Goal: Task Accomplishment & Management: Use online tool/utility

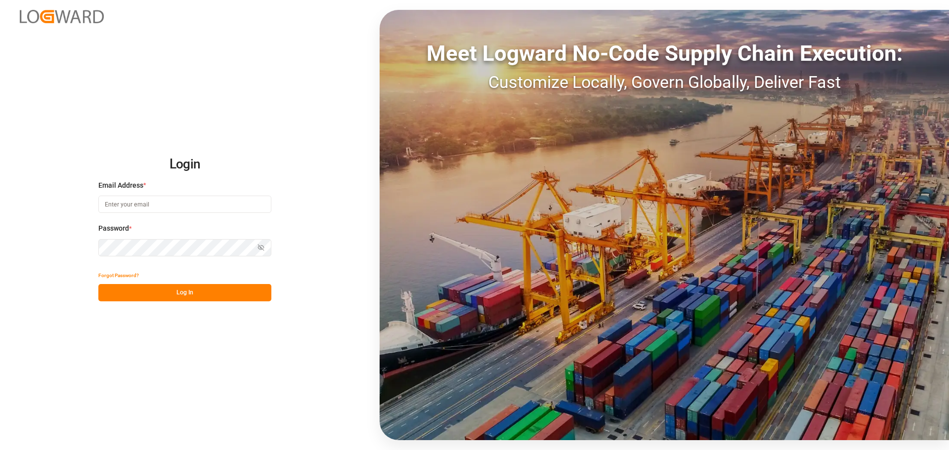
click at [210, 63] on div "Login Email Address * Password * Show password Forgot Password? Log In Meet Log…" at bounding box center [474, 225] width 949 height 450
click at [281, 93] on div "Login Email Address * Password * Show password Forgot Password? Log In Meet Log…" at bounding box center [474, 225] width 949 height 450
click at [380, 112] on div "Meet Logward No-Code Supply Chain Execution: Customize Locally, Govern Globally…" at bounding box center [665, 225] width 570 height 431
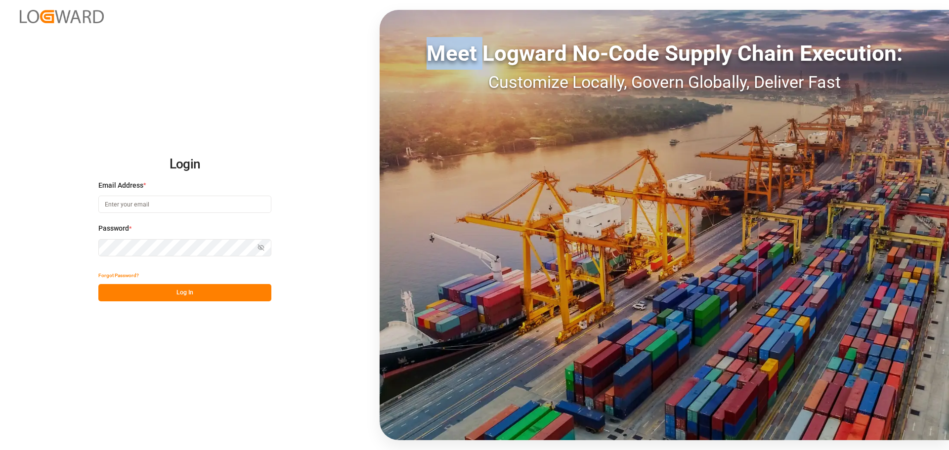
click at [380, 112] on div "Meet Logward No-Code Supply Chain Execution: Customize Locally, Govern Globally…" at bounding box center [665, 225] width 570 height 431
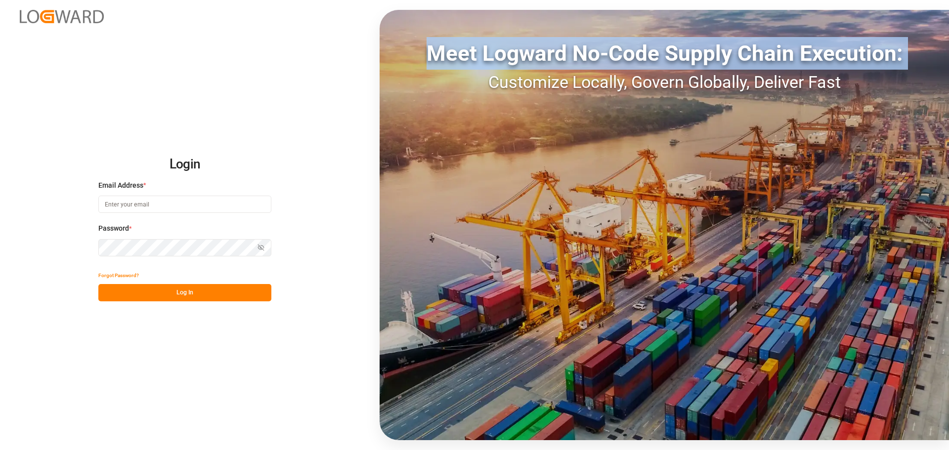
click at [380, 112] on div "Meet Logward No-Code Supply Chain Execution: Customize Locally, Govern Globally…" at bounding box center [665, 225] width 570 height 431
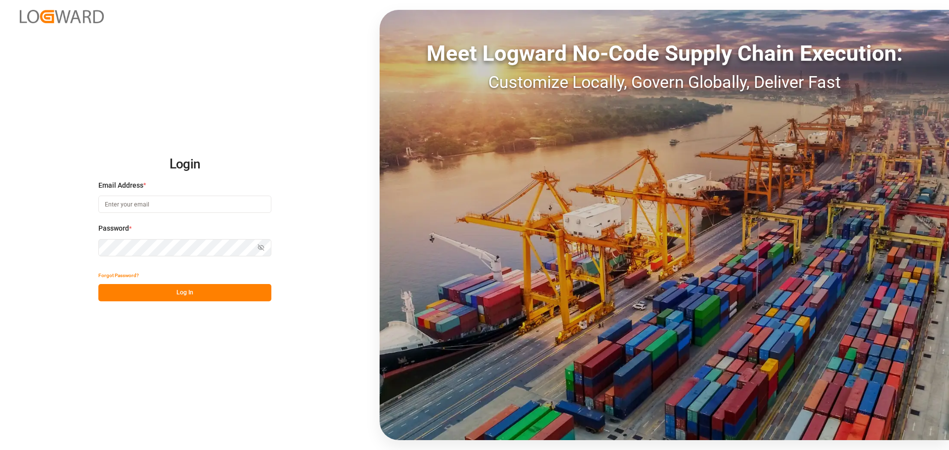
click at [380, 112] on div "Meet Logward No-Code Supply Chain Execution: Customize Locally, Govern Globally…" at bounding box center [665, 225] width 570 height 431
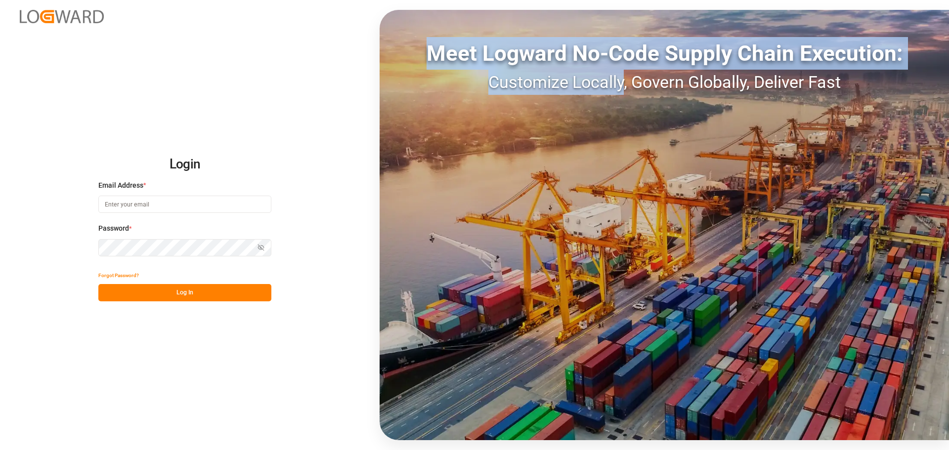
drag, startPoint x: 380, startPoint y: 112, endPoint x: 593, endPoint y: 83, distance: 215.1
click at [592, 83] on div "Meet Logward No-Code Supply Chain Execution: Customize Locally, Govern Globally…" at bounding box center [665, 225] width 570 height 431
click at [593, 83] on div "Customize Locally, Govern Globally, Deliver Fast" at bounding box center [665, 82] width 570 height 25
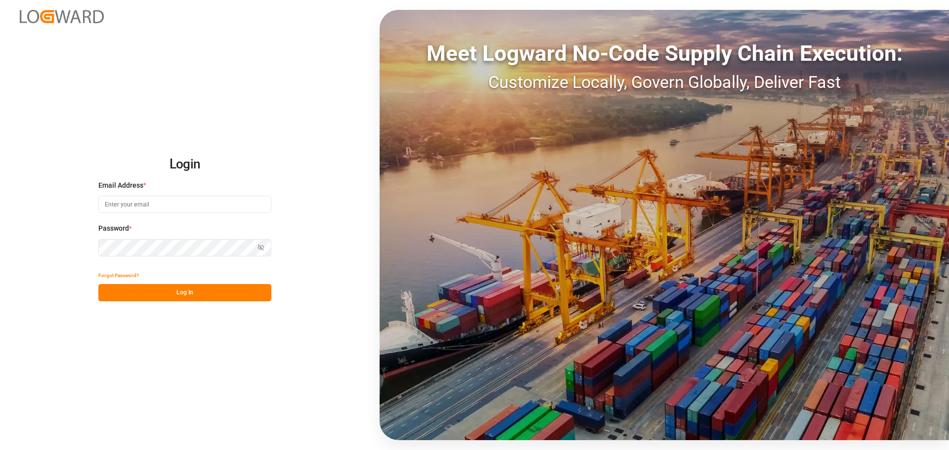
click at [823, 80] on div "Customize Locally, Govern Globally, Deliver Fast" at bounding box center [665, 82] width 570 height 25
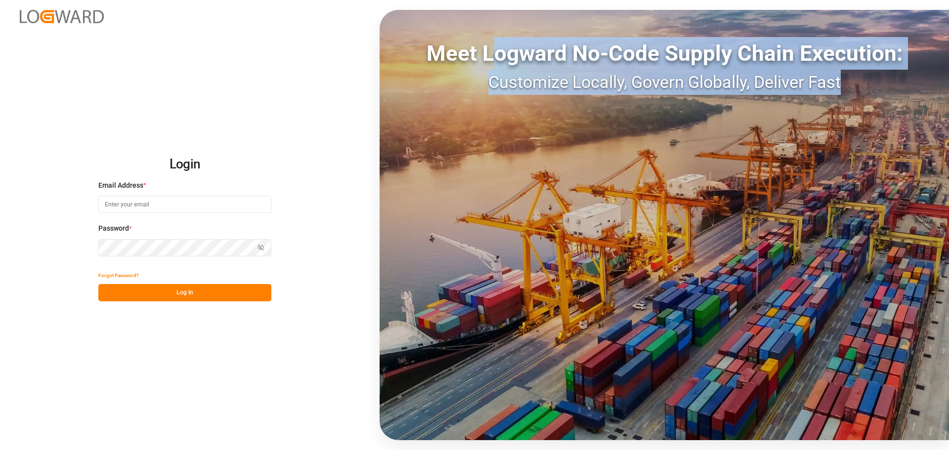
drag, startPoint x: 849, startPoint y: 84, endPoint x: 490, endPoint y: 61, distance: 360.1
click at [490, 61] on div "Meet Logward No-Code Supply Chain Execution: Customize Locally, Govern Globally…" at bounding box center [665, 66] width 570 height 58
click at [489, 61] on div "Meet Logward No-Code Supply Chain Execution:" at bounding box center [665, 53] width 570 height 33
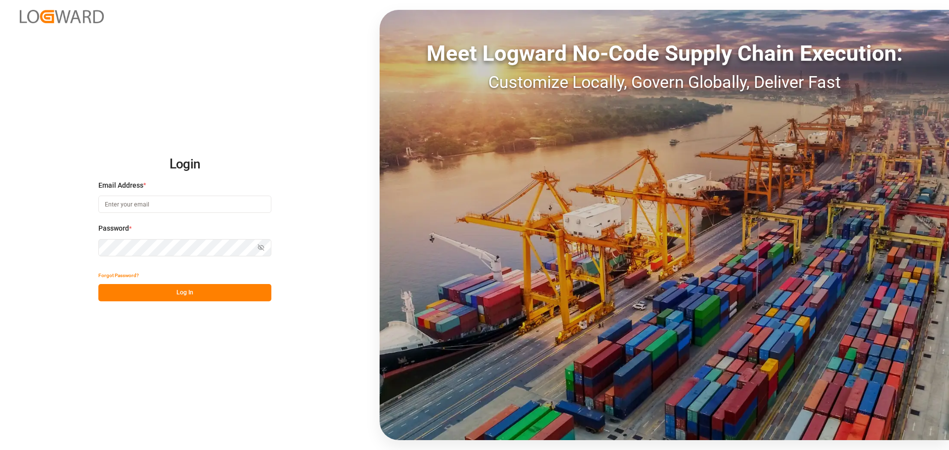
click at [486, 56] on div "Meet Logward No-Code Supply Chain Execution:" at bounding box center [665, 53] width 570 height 33
click at [0, 450] on div at bounding box center [0, 450] width 0 height 0
click at [362, 232] on div "Login Email Address * Password * Show password Forgot Password? Log In Meet Log…" at bounding box center [474, 225] width 949 height 450
click at [380, 231] on div "Meet Logward No-Code Supply Chain Execution: Customize Locally, Govern Globally…" at bounding box center [665, 225] width 570 height 431
click at [342, 237] on div "Login Email Address * Email is required. Password * Show password Password is r…" at bounding box center [474, 225] width 949 height 450
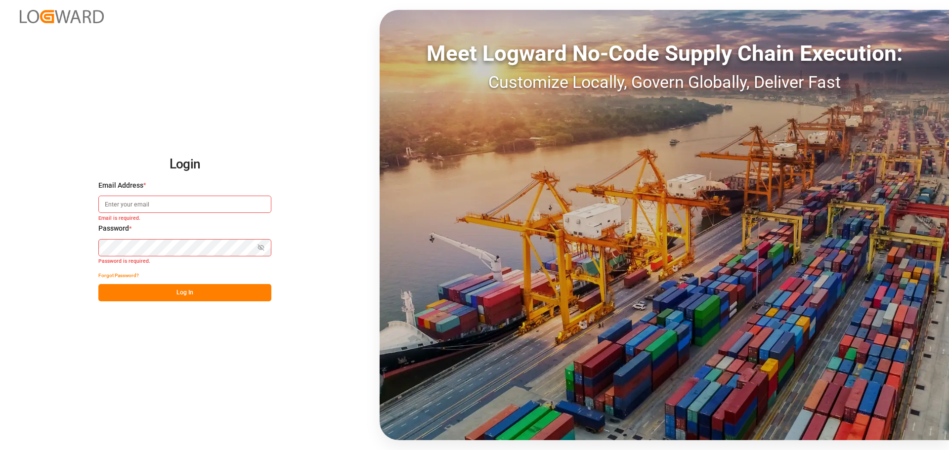
click at [182, 259] on div "Password * Show password Password is required." at bounding box center [184, 245] width 173 height 44
click at [290, 113] on div "Login Email Address * Email is required. Password * Show password Password is r…" at bounding box center [474, 225] width 949 height 450
click at [273, 205] on div "Login Email Address * Email is required. Password * Show password Password is r…" at bounding box center [474, 225] width 949 height 450
click at [252, 201] on input at bounding box center [184, 204] width 173 height 17
click at [0, 450] on div at bounding box center [0, 450] width 0 height 0
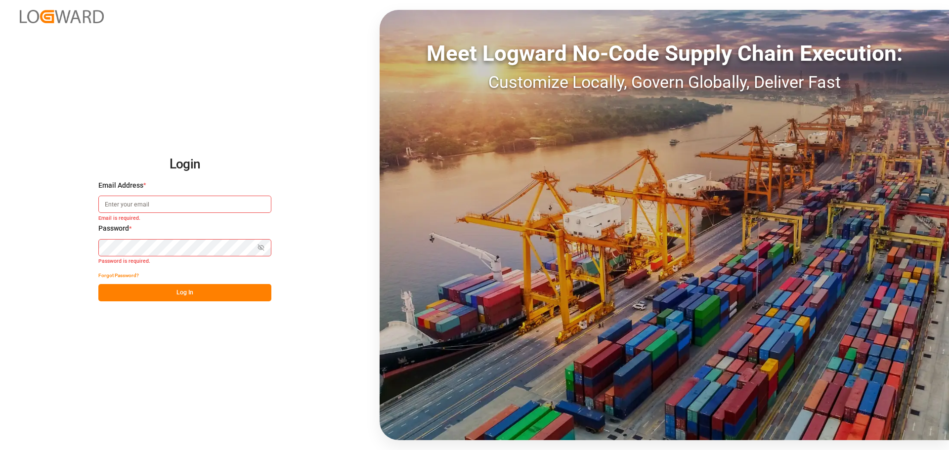
type input "pascal.baues@shiftx.eu"
click at [219, 295] on button "Log In" at bounding box center [184, 292] width 173 height 17
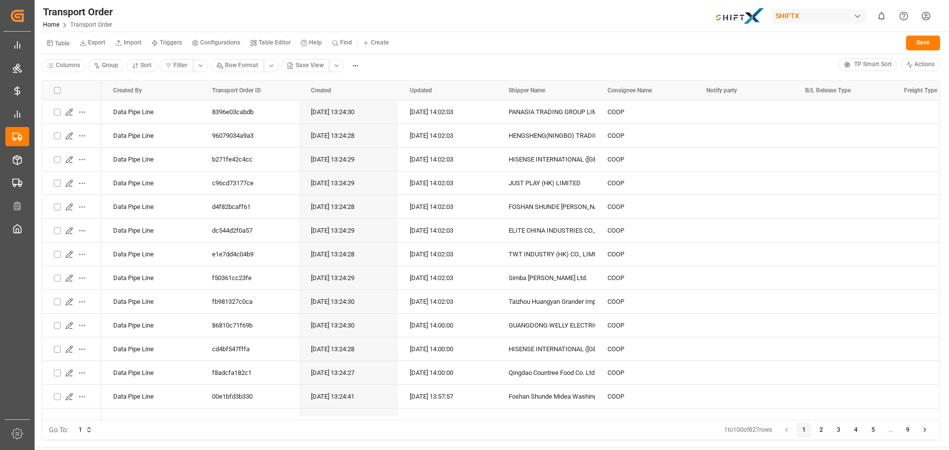
click at [0, 450] on div at bounding box center [0, 450] width 0 height 0
click at [393, 55] on div "Table Export Import Triggers Configurations Table Editor Help Find Create Save …" at bounding box center [491, 53] width 913 height 42
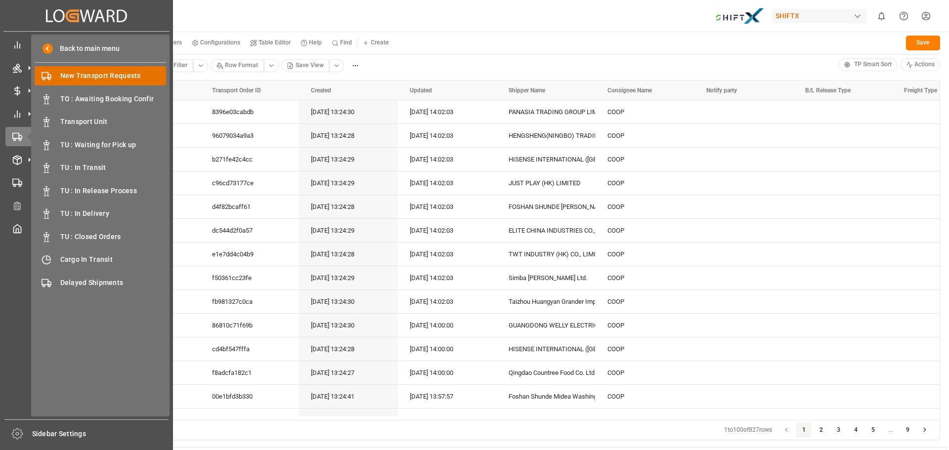
click at [91, 78] on span "New Transport Requests" at bounding box center [113, 76] width 106 height 10
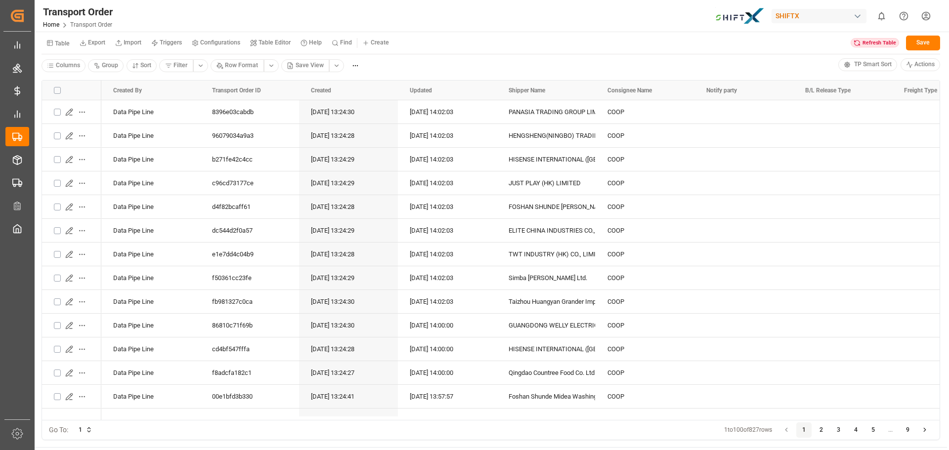
click at [239, 6] on div "Transport Order Home Transport Order SHIFTX 0 Notifications Only show unread Al…" at bounding box center [489, 16] width 922 height 32
click at [193, 18] on div "Transport Order Home Transport Order SHIFTX 0 Notifications Only show unread Al…" at bounding box center [489, 16] width 922 height 32
click at [212, 19] on div "Transport Order Home Transport Order SHIFTX 0 Notifications Only show unread Al…" at bounding box center [489, 16] width 922 height 32
click at [876, 44] on div "Refresh Table" at bounding box center [875, 43] width 48 height 10
click at [364, 92] on div "Created" at bounding box center [344, 91] width 66 height 20
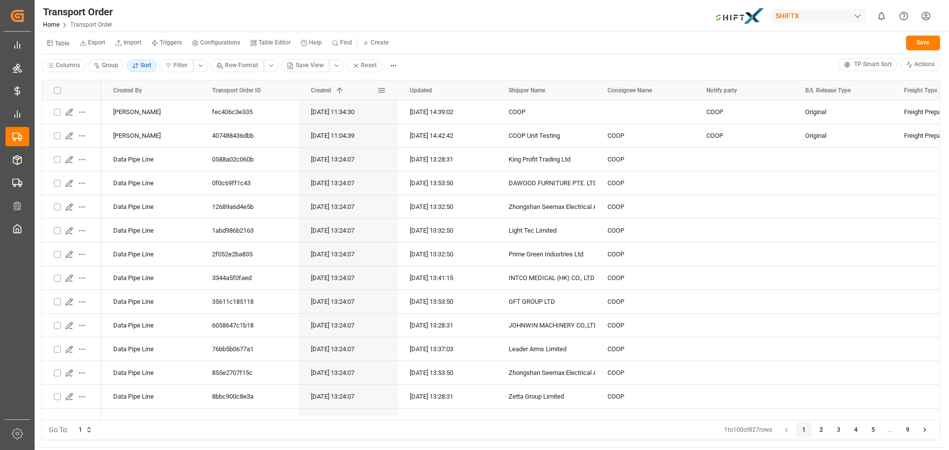
click at [321, 91] on span "Created" at bounding box center [321, 90] width 20 height 7
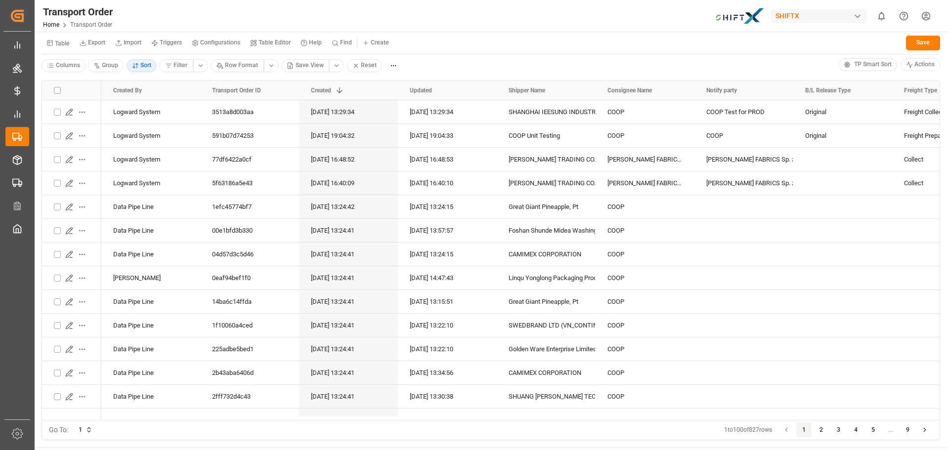
click at [383, 8] on div "Transport Order Home Transport Order SHIFTX 0 Notifications Only show unread Al…" at bounding box center [489, 16] width 922 height 32
click at [301, 12] on div "Transport Order Home Transport Order SHIFTX 0 Notifications Only show unread Al…" at bounding box center [489, 16] width 922 height 32
click at [463, 26] on div "Transport Order Home Transport Order SHIFTX 0 Notifications Only show unread Al…" at bounding box center [489, 16] width 922 height 32
click at [458, 37] on div "Table Export Import Triggers Configurations Table Editor Help Find Create Refre…" at bounding box center [491, 44] width 899 height 20
click at [343, 3] on div "Transport Order Home Transport Order SHIFTX 0 Notifications Only show unread Al…" at bounding box center [489, 16] width 922 height 32
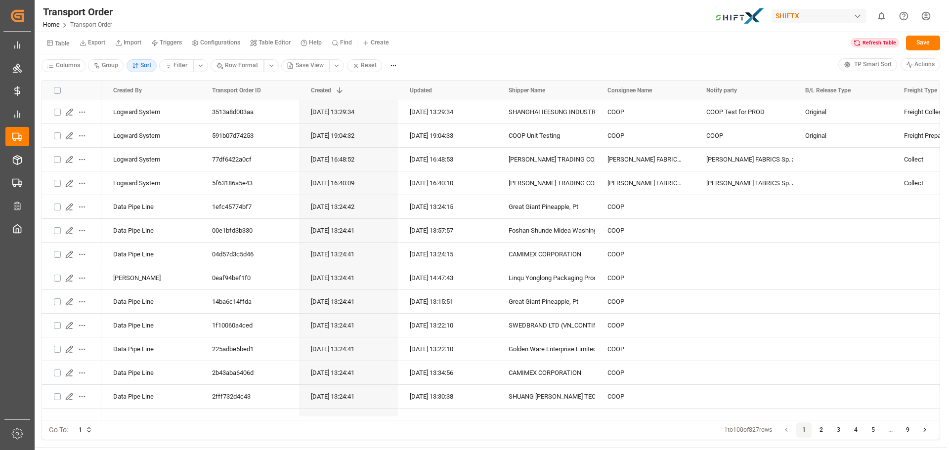
click at [325, 11] on div "Transport Order Home Transport Order SHIFTX 0 Notifications Only show unread Al…" at bounding box center [489, 16] width 922 height 32
drag, startPoint x: 305, startPoint y: 0, endPoint x: 217, endPoint y: 8, distance: 88.3
click at [217, 8] on div "Transport Order Home Transport Order SHIFTX 0 Notifications Only show unread Al…" at bounding box center [489, 16] width 922 height 32
drag, startPoint x: 216, startPoint y: 0, endPoint x: 121, endPoint y: 12, distance: 95.2
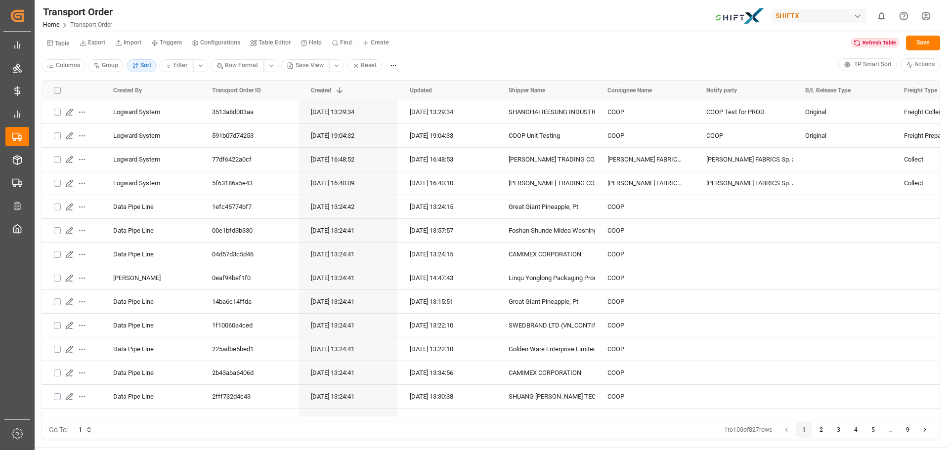
click at [121, 12] on div "Transport Order Home Transport Order SHIFTX 0 Notifications Only show unread Al…" at bounding box center [489, 16] width 922 height 32
click at [865, 43] on div "Refresh Table" at bounding box center [875, 43] width 48 height 10
click at [419, 64] on div "Columns Group Sort Filter Row Format Save View Reset" at bounding box center [440, 65] width 797 height 15
